Goal: Transaction & Acquisition: Purchase product/service

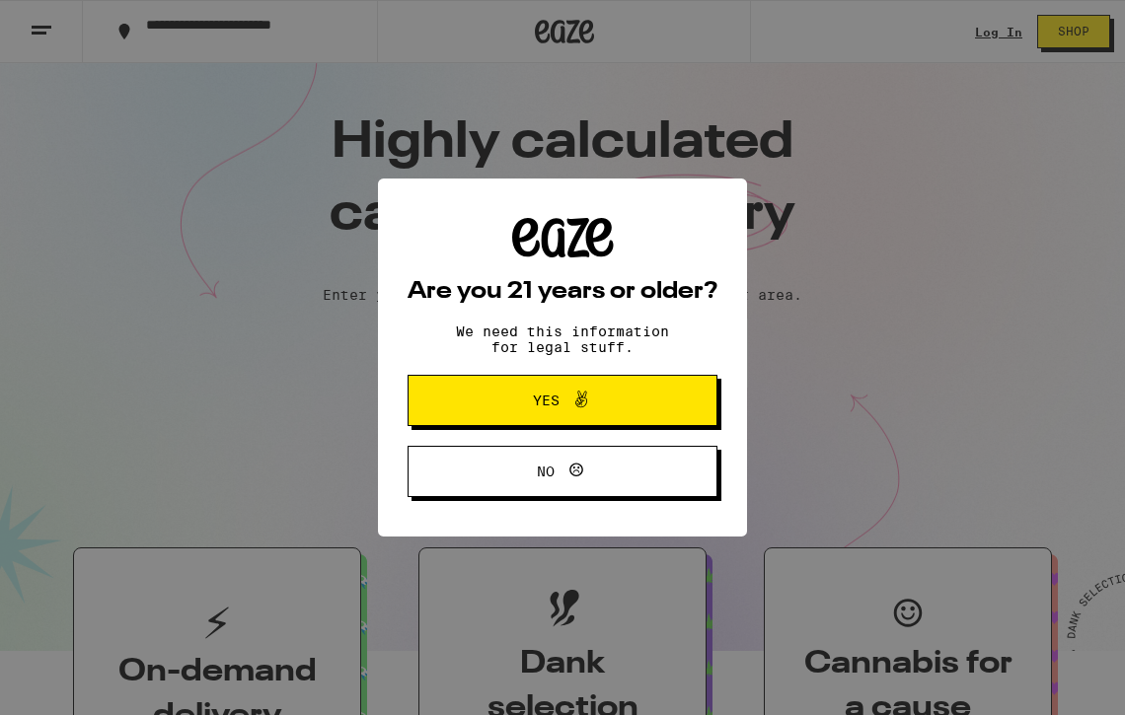
scroll to position [436, 0]
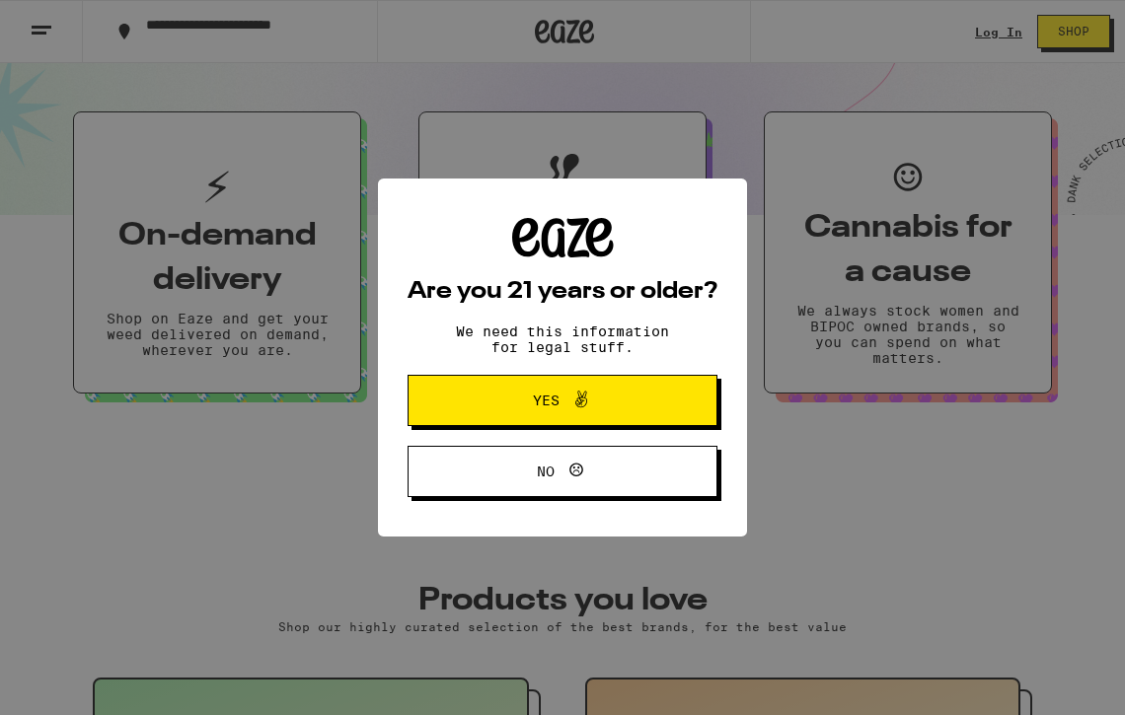
click at [668, 395] on button "Yes" at bounding box center [563, 400] width 310 height 51
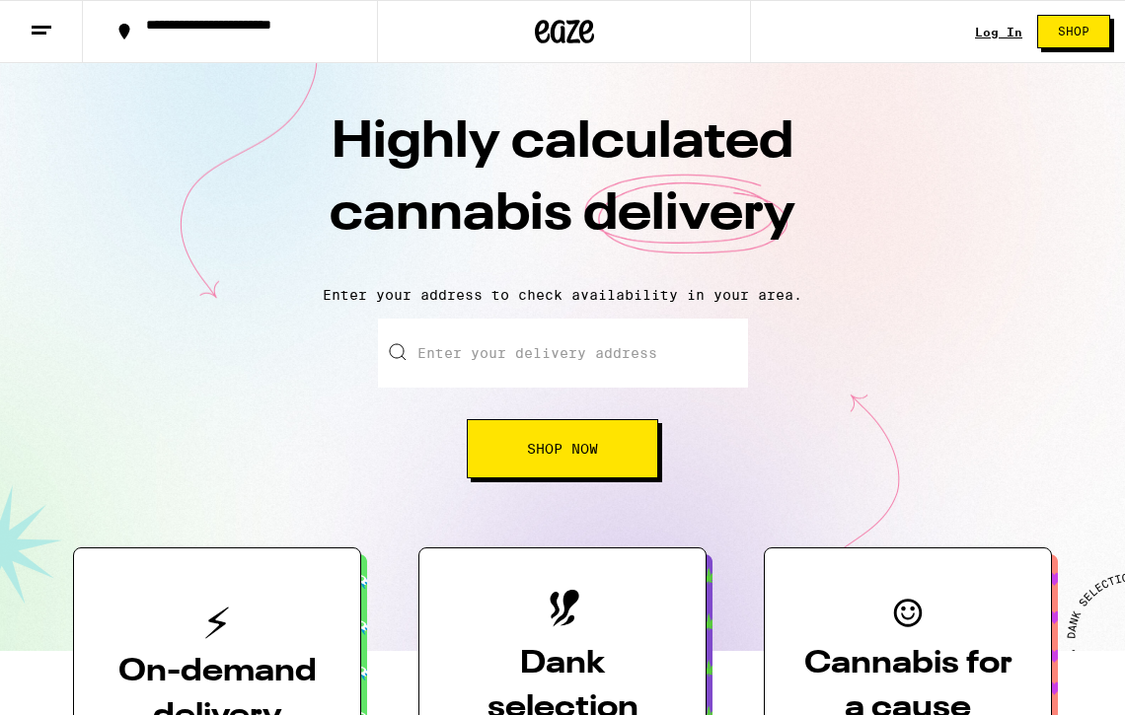
scroll to position [0, 0]
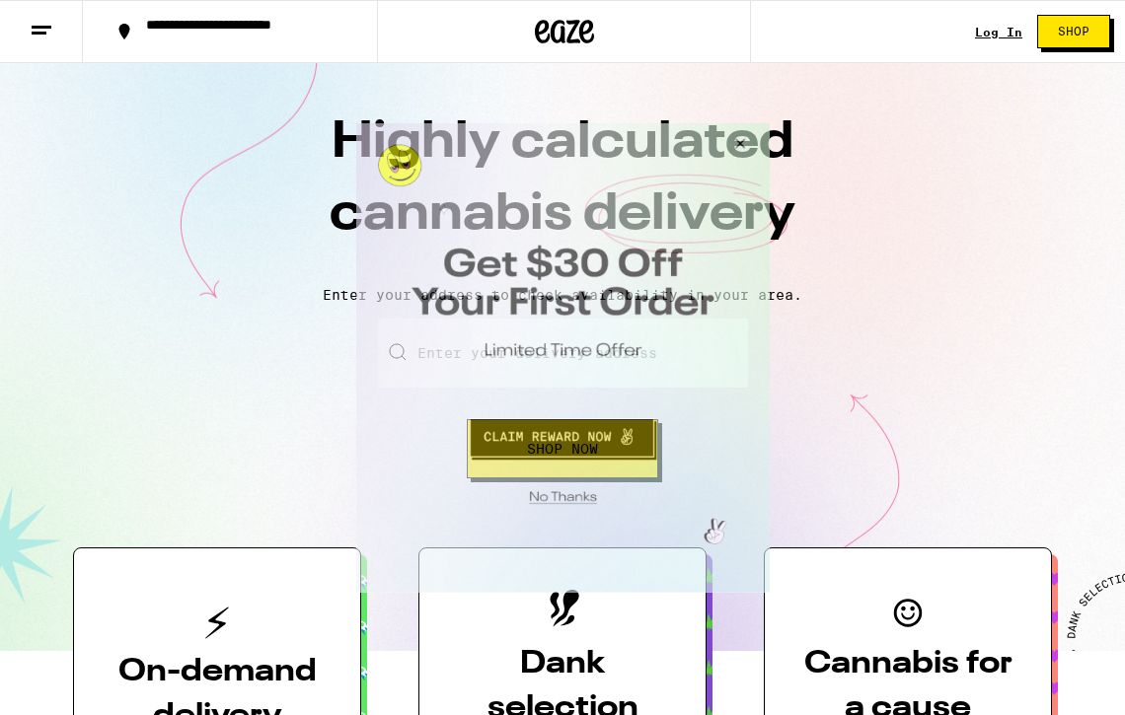
click at [576, 493] on button "Close Modal" at bounding box center [559, 494] width 402 height 31
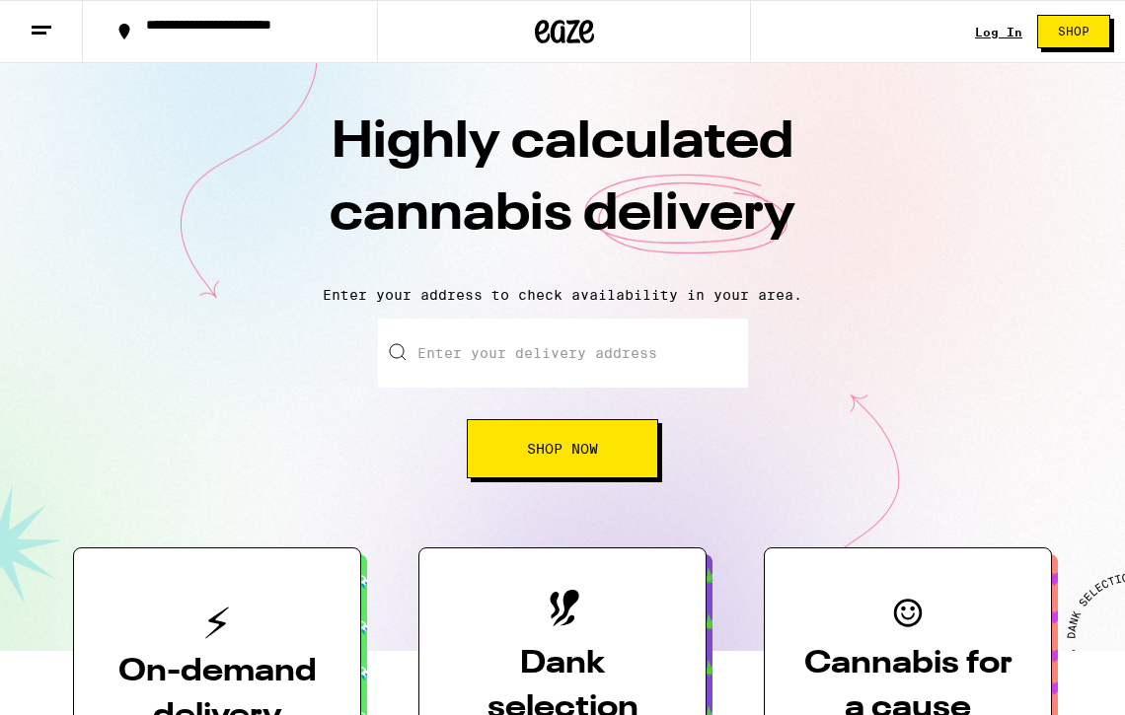
click at [1086, 30] on span "Shop" at bounding box center [1074, 32] width 32 height 12
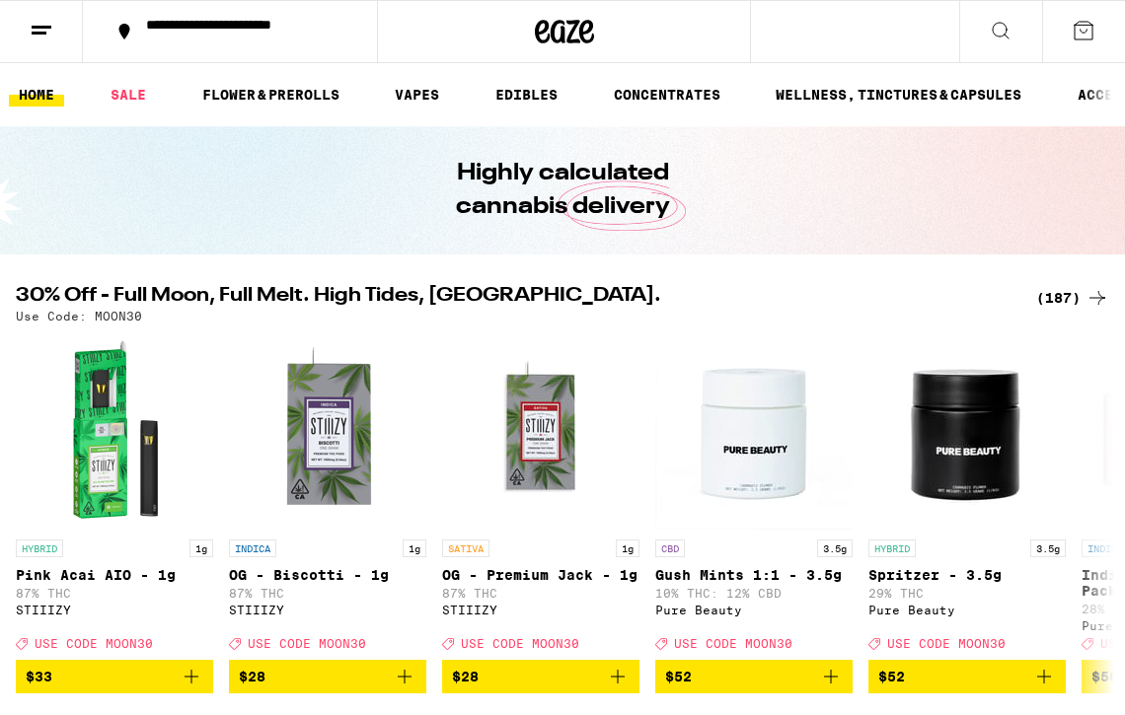
click at [1003, 33] on icon at bounding box center [1001, 31] width 24 height 24
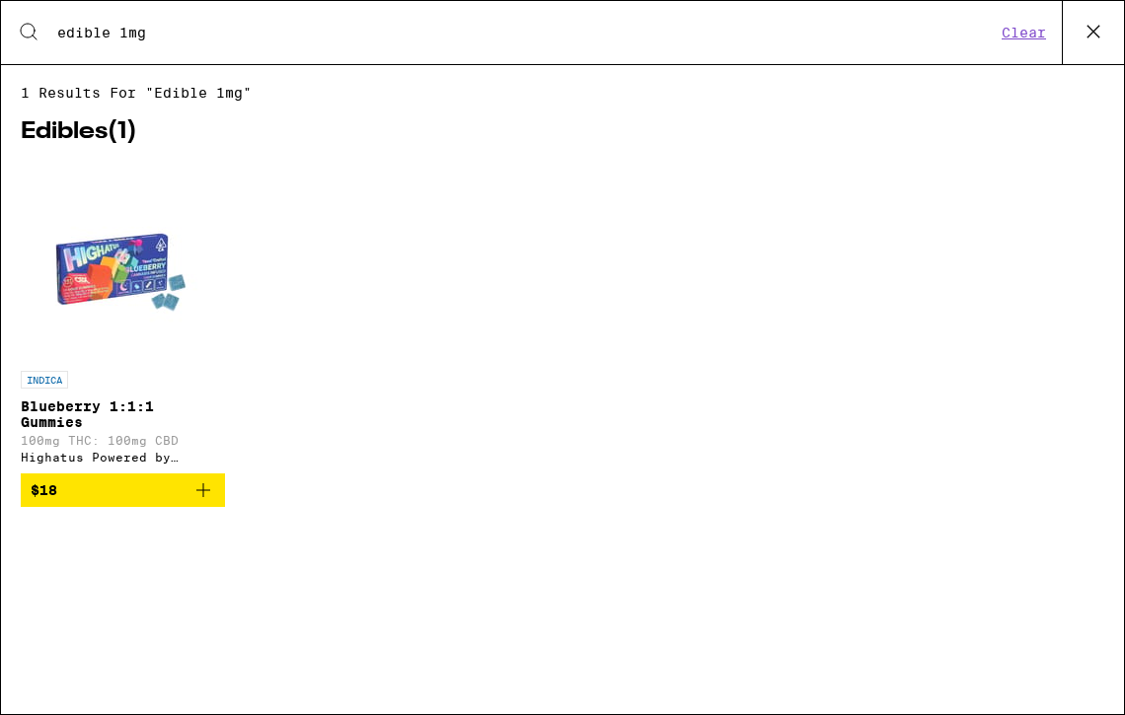
type input "edible 1mg"
click at [123, 268] on img "Open page for Blueberry 1:1:1 Gummies from Highatus Powered by Cannabiotix" at bounding box center [122, 262] width 197 height 197
